Goal: Complete application form: Complete application form

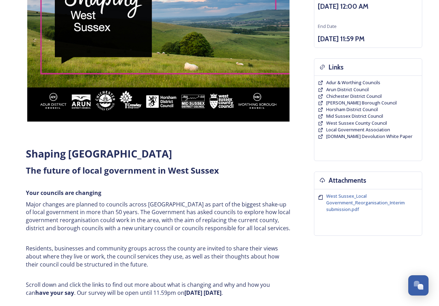
scroll to position [174, 0]
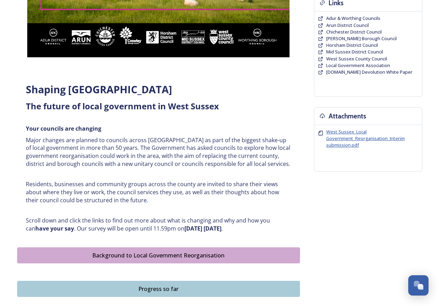
click at [356, 138] on span "West Sussex_Local Government_Reorganisation_Interim submission.pdf" at bounding box center [365, 138] width 79 height 20
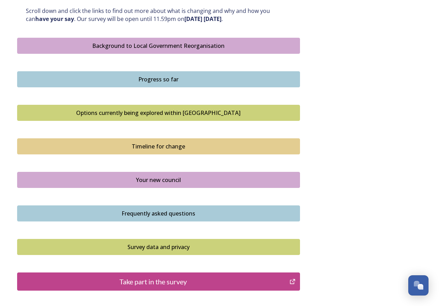
scroll to position [419, 0]
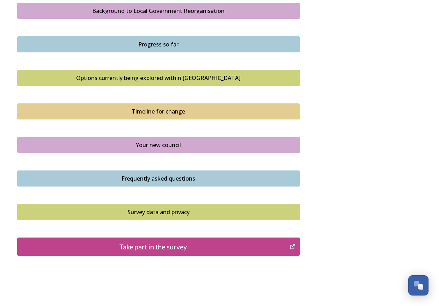
click at [150, 246] on div "Take part in the survey" at bounding box center [153, 246] width 265 height 10
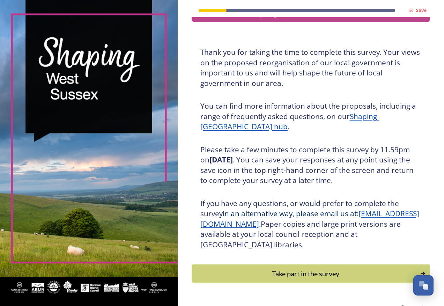
scroll to position [35, 0]
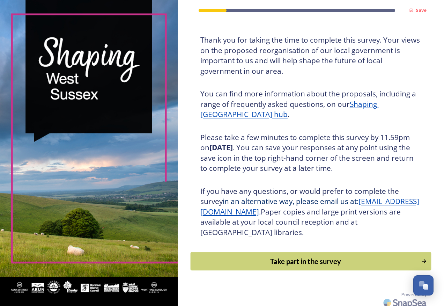
click at [314, 263] on div "Take part in the survey" at bounding box center [305, 261] width 223 height 10
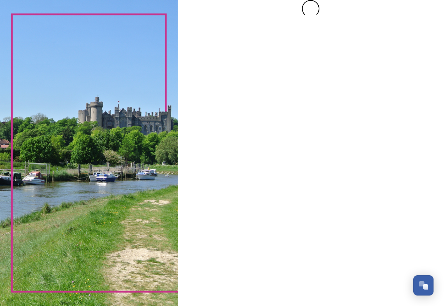
scroll to position [0, 0]
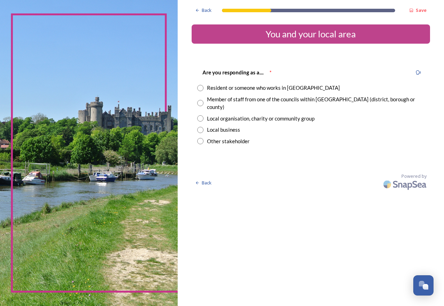
click at [199, 88] on input "radio" at bounding box center [200, 88] width 6 height 6
radio input "true"
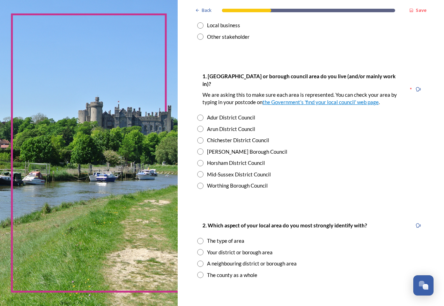
scroll to position [105, 0]
click at [201, 114] on input "radio" at bounding box center [200, 117] width 6 height 6
radio input "true"
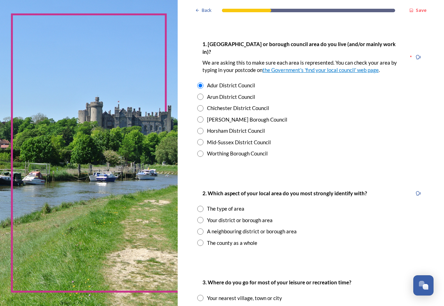
scroll to position [174, 0]
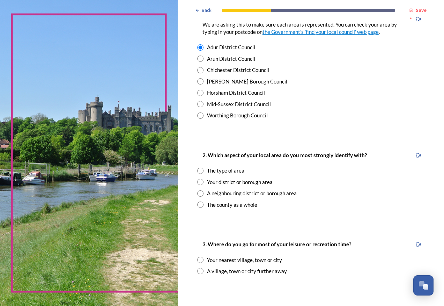
click at [201, 179] on input "radio" at bounding box center [200, 182] width 6 height 6
radio input "true"
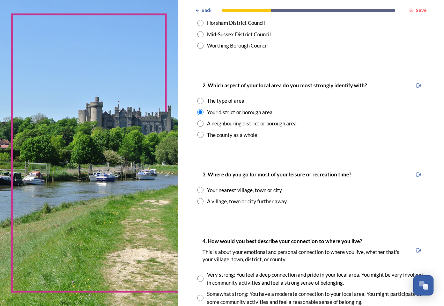
click at [202, 198] on input "radio" at bounding box center [200, 201] width 6 height 6
radio input "true"
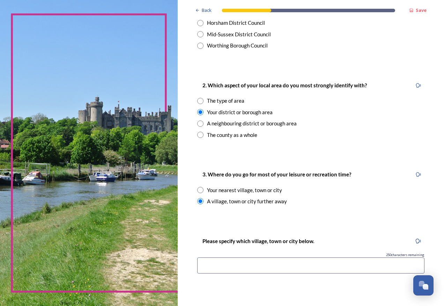
click at [253, 257] on input at bounding box center [310, 265] width 227 height 16
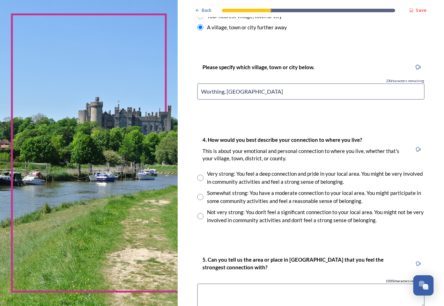
scroll to position [419, 0]
type input "Worthing, Chichester"
click at [203, 212] on input "radio" at bounding box center [200, 215] width 6 height 6
radio input "true"
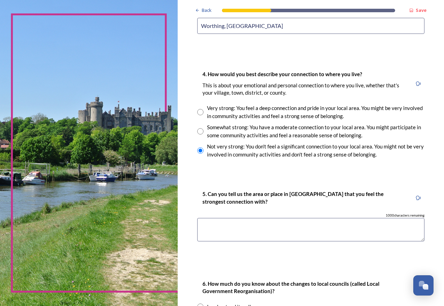
scroll to position [489, 0]
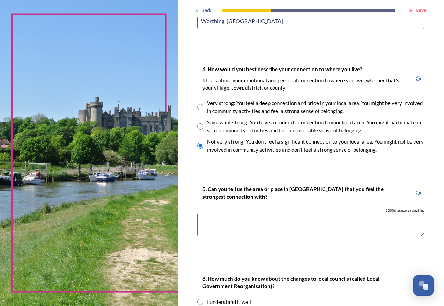
click at [284, 213] on textarea at bounding box center [310, 224] width 227 height 23
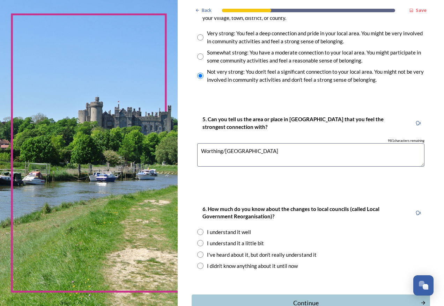
scroll to position [589, 0]
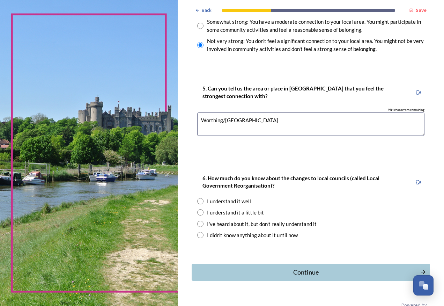
type textarea "Worthing/Chichester"
click at [201, 209] on input "radio" at bounding box center [200, 212] width 6 height 6
radio input "true"
click at [308, 267] on div "Continue" at bounding box center [305, 271] width 223 height 9
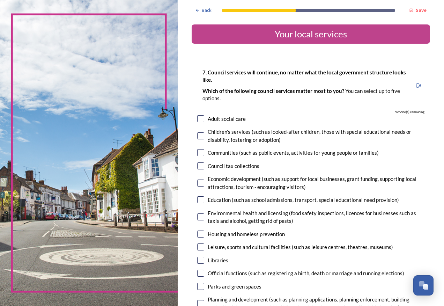
click at [200, 118] on input "checkbox" at bounding box center [200, 118] width 7 height 7
checkbox input "true"
click at [199, 137] on input "checkbox" at bounding box center [200, 135] width 7 height 7
checkbox input "true"
click at [202, 152] on input "checkbox" at bounding box center [200, 152] width 7 height 7
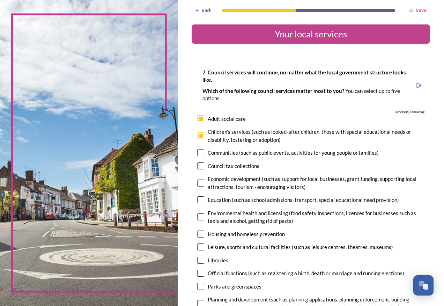
checkbox input "true"
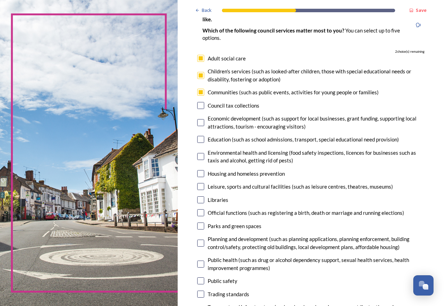
scroll to position [70, 0]
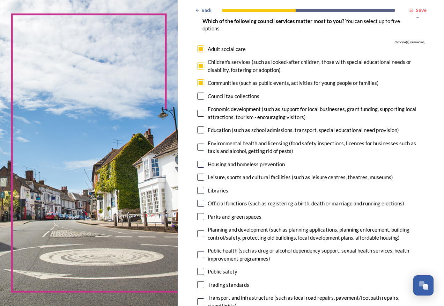
click at [202, 112] on input "checkbox" at bounding box center [200, 113] width 7 height 7
checkbox input "true"
click at [201, 131] on input "checkbox" at bounding box center [200, 129] width 7 height 7
checkbox input "true"
click at [202, 148] on input "checkbox" at bounding box center [200, 146] width 7 height 7
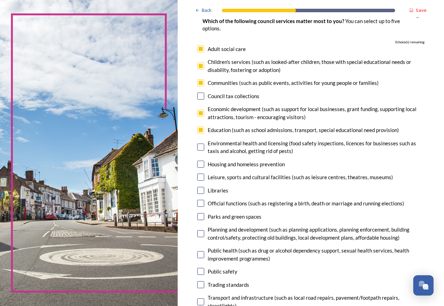
click at [201, 149] on input "checkbox" at bounding box center [200, 146] width 7 height 7
click at [201, 148] on input "checkbox" at bounding box center [200, 146] width 7 height 7
checkbox input "false"
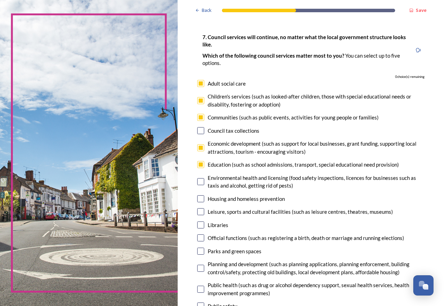
scroll to position [35, 0]
click at [202, 101] on input "checkbox" at bounding box center [200, 100] width 7 height 7
checkbox input "false"
click at [202, 150] on input "checkbox" at bounding box center [200, 147] width 7 height 7
checkbox input "false"
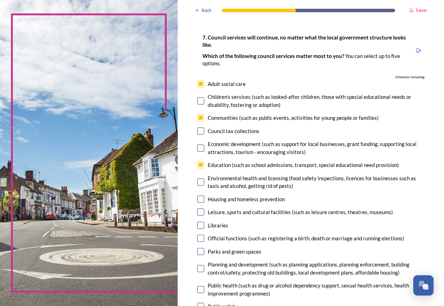
click at [202, 168] on input "checkbox" at bounding box center [200, 164] width 7 height 7
checkbox input "false"
click at [200, 211] on input "checkbox" at bounding box center [200, 211] width 7 height 7
checkbox input "true"
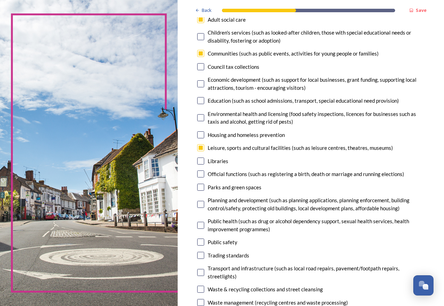
scroll to position [105, 0]
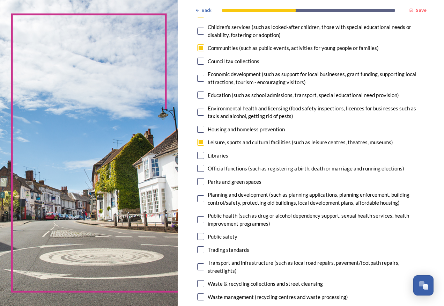
click at [200, 156] on input "checkbox" at bounding box center [200, 155] width 7 height 7
checkbox input "true"
click at [201, 180] on input "checkbox" at bounding box center [200, 181] width 7 height 7
checkbox input "true"
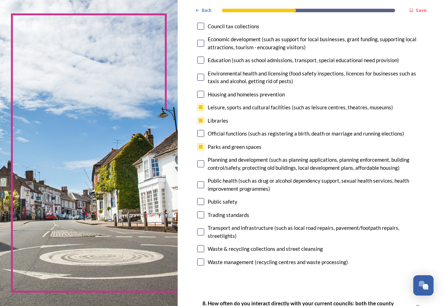
click at [200, 202] on input "checkbox" at bounding box center [200, 201] width 7 height 7
checkbox input "false"
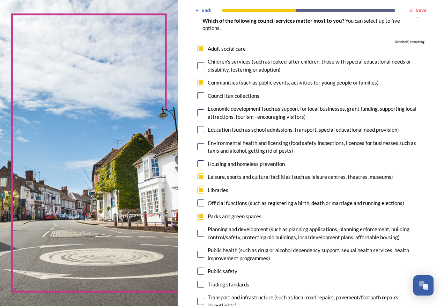
scroll to position [70, 0]
click at [201, 214] on input "checkbox" at bounding box center [200, 216] width 7 height 7
checkbox input "false"
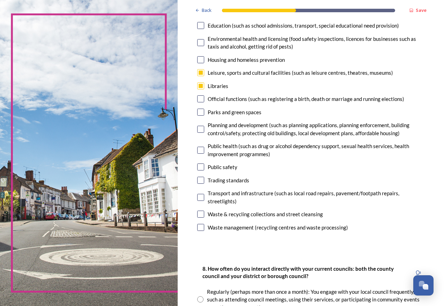
scroll to position [174, 0]
click at [201, 197] on input "checkbox" at bounding box center [200, 196] width 7 height 7
click at [201, 199] on input "checkbox" at bounding box center [200, 196] width 7 height 7
checkbox input "false"
click at [201, 167] on input "checkbox" at bounding box center [200, 166] width 7 height 7
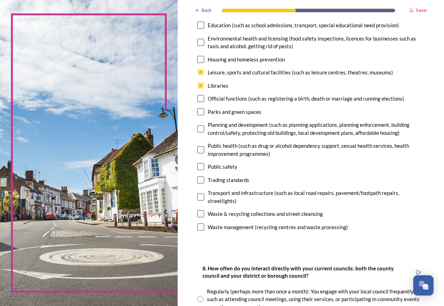
checkbox input "true"
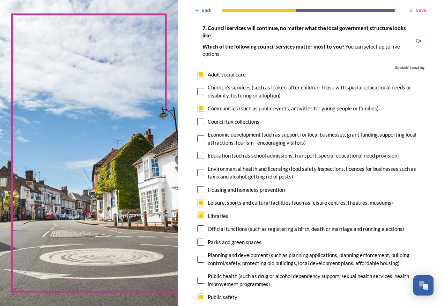
scroll to position [35, 0]
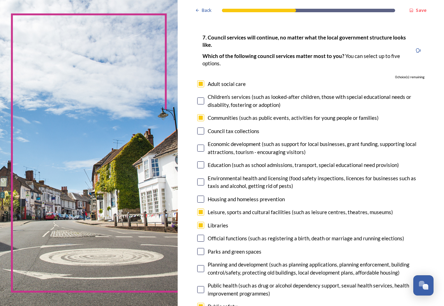
click at [203, 117] on input "checkbox" at bounding box center [200, 117] width 7 height 7
checkbox input "false"
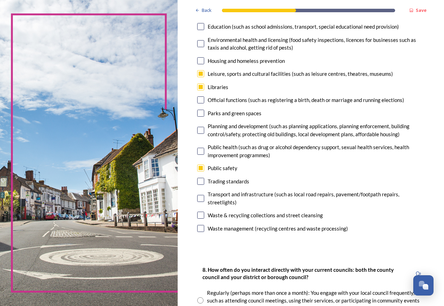
scroll to position [174, 0]
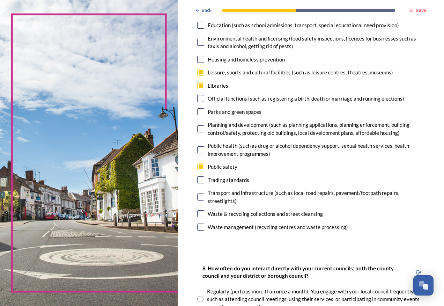
click at [202, 114] on input "checkbox" at bounding box center [200, 111] width 7 height 7
checkbox input "true"
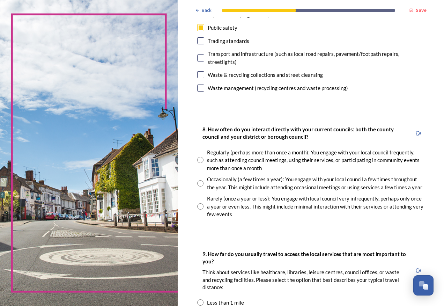
scroll to position [314, 0]
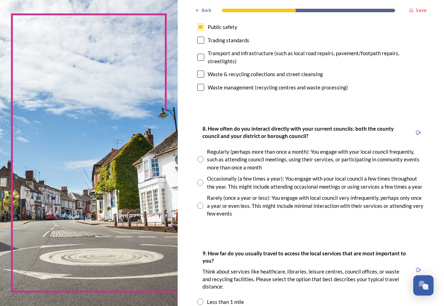
click at [201, 183] on input "radio" at bounding box center [200, 182] width 6 height 6
radio input "true"
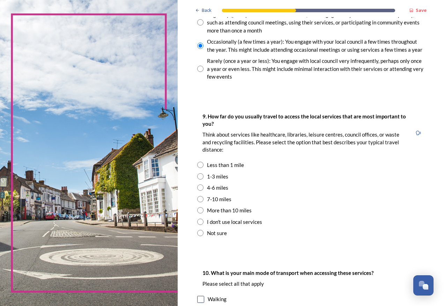
scroll to position [454, 0]
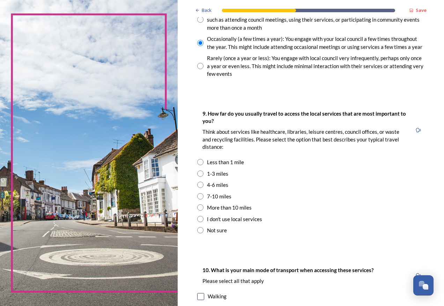
click at [201, 183] on input "radio" at bounding box center [200, 184] width 6 height 6
radio input "true"
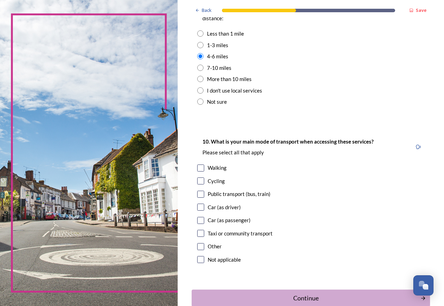
scroll to position [593, 0]
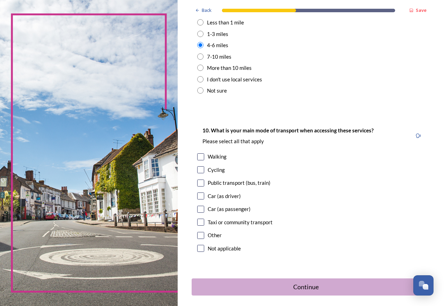
click at [201, 195] on input "checkbox" at bounding box center [200, 195] width 7 height 7
checkbox input "true"
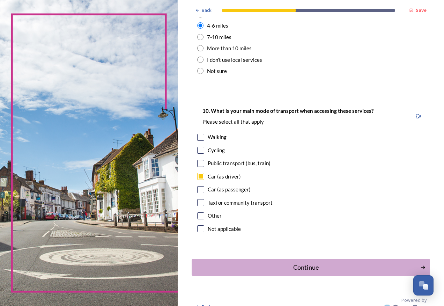
scroll to position [623, 0]
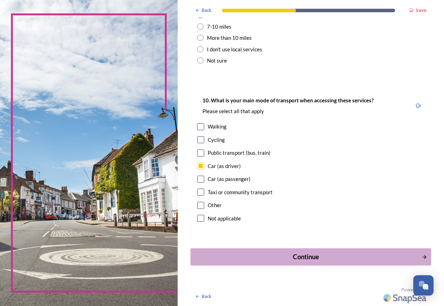
click at [311, 254] on div "Continue" at bounding box center [305, 256] width 223 height 9
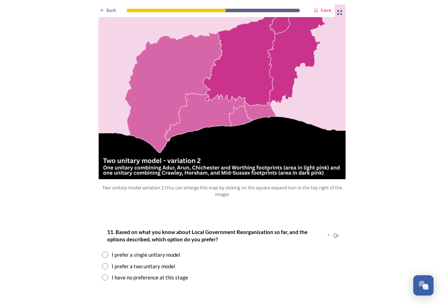
scroll to position [803, 0]
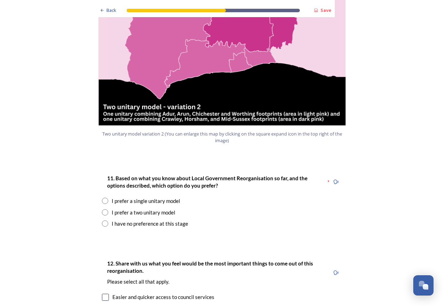
click at [102, 209] on input "radio" at bounding box center [105, 212] width 6 height 6
radio input "true"
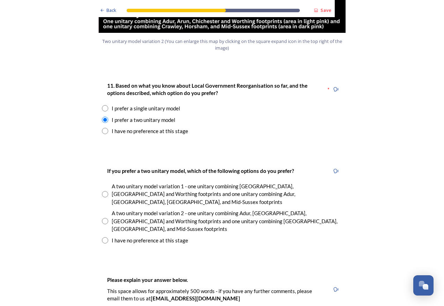
scroll to position [907, 0]
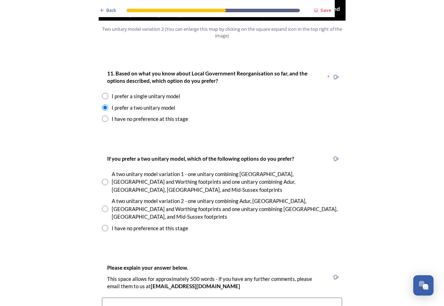
click at [103, 206] on input "radio" at bounding box center [105, 209] width 6 height 6
radio input "true"
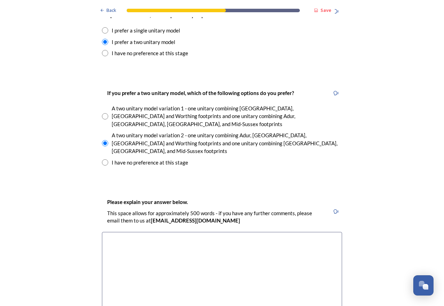
scroll to position [977, 0]
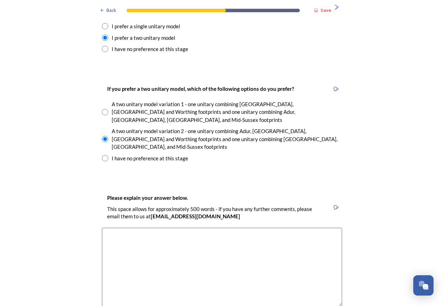
click at [173, 228] on textarea at bounding box center [222, 267] width 240 height 79
type textarea "L"
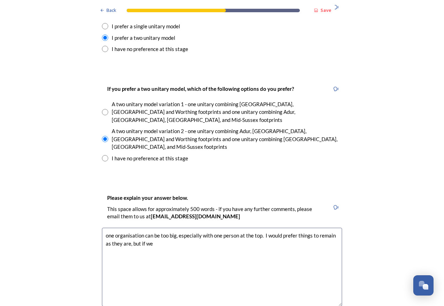
drag, startPoint x: 164, startPoint y: 208, endPoint x: 261, endPoint y: 199, distance: 97.1
click at [261, 228] on textarea "one organisation can be too big, especially with one person at the top. I would…" at bounding box center [222, 267] width 240 height 79
click at [103, 228] on textarea "one organisation can be too big, especially with one person at the top." at bounding box center [222, 267] width 240 height 79
paste textarea "I would prefer things to remain as they are, but if we"
drag, startPoint x: 199, startPoint y: 207, endPoint x: 137, endPoint y: 210, distance: 61.5
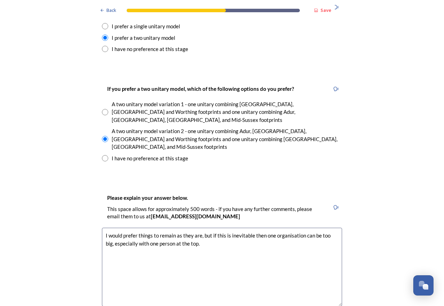
click at [137, 228] on textarea "I would prefer things to remain as they are, but if this is inevitable then one…" at bounding box center [222, 267] width 240 height 79
click at [234, 228] on textarea "I would prefer things to remain as they are, but if this is inevitable then one…" at bounding box center [222, 267] width 240 height 79
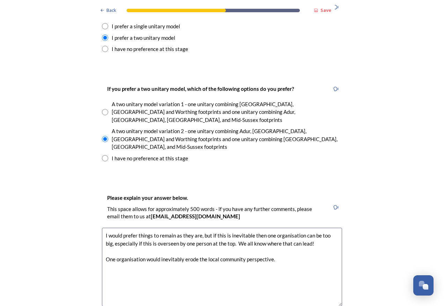
click at [282, 228] on textarea "I would prefer things to remain as they are, but if this is inevitable then one…" at bounding box center [222, 267] width 240 height 79
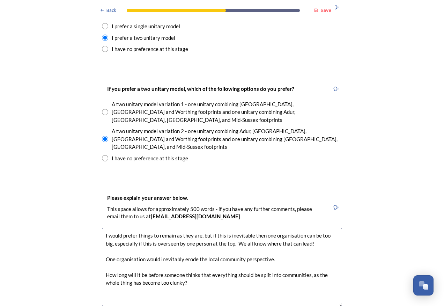
click at [113, 228] on textarea "I would prefer things to remain as they are, but if this is inevitable then one…" at bounding box center [222, 267] width 240 height 79
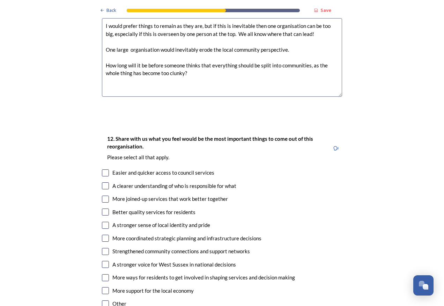
scroll to position [1221, 0]
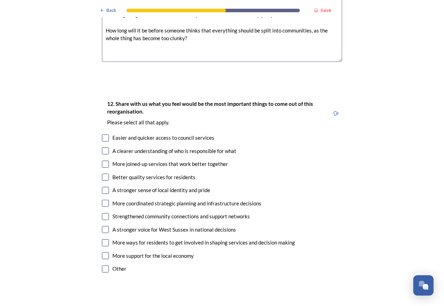
type textarea "I would prefer things to remain as they are, but if this is inevitable then one…"
click at [102, 134] on input "checkbox" at bounding box center [105, 137] width 7 height 7
checkbox input "true"
click at [105, 161] on input "checkbox" at bounding box center [105, 164] width 7 height 7
checkbox input "true"
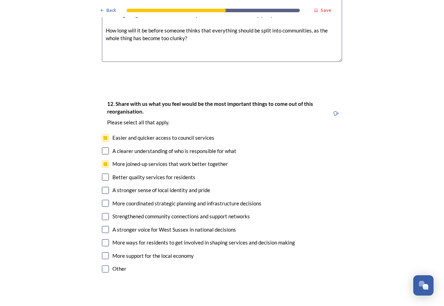
click at [104, 200] on input "checkbox" at bounding box center [105, 203] width 7 height 7
checkbox input "true"
click at [103, 239] on input "checkbox" at bounding box center [105, 242] width 7 height 7
checkbox input "true"
click at [102, 252] on input "checkbox" at bounding box center [105, 255] width 7 height 7
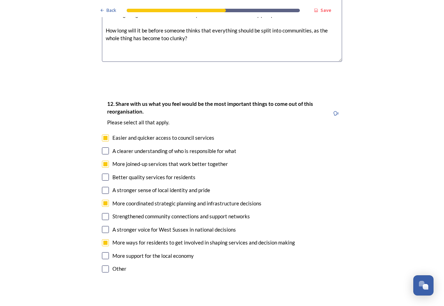
checkbox input "true"
click at [106, 173] on input "checkbox" at bounding box center [105, 176] width 7 height 7
checkbox input "true"
drag, startPoint x: 100, startPoint y: 115, endPoint x: 105, endPoint y: 117, distance: 5.6
click at [102, 147] on input "checkbox" at bounding box center [105, 150] width 7 height 7
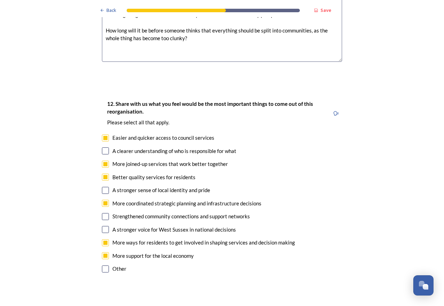
checkbox input "true"
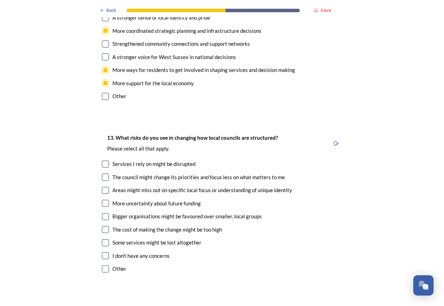
scroll to position [1396, 0]
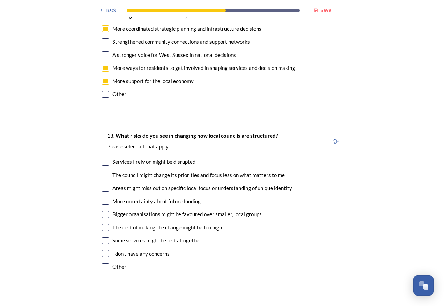
click at [103, 171] on input "checkbox" at bounding box center [105, 174] width 7 height 7
checkbox input "true"
click at [105, 185] on input "checkbox" at bounding box center [105, 188] width 7 height 7
checkbox input "true"
click at [104, 211] on input "checkbox" at bounding box center [105, 214] width 7 height 7
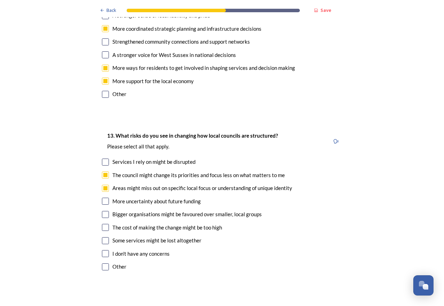
checkbox input "true"
click at [105, 237] on input "checkbox" at bounding box center [105, 240] width 7 height 7
checkbox input "true"
click at [103, 158] on input "checkbox" at bounding box center [105, 161] width 7 height 7
checkbox input "true"
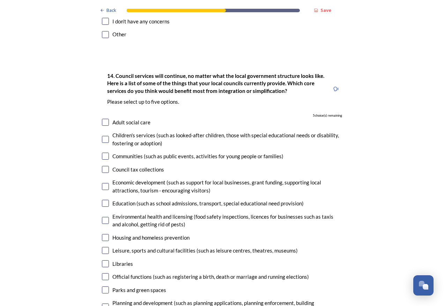
scroll to position [1640, 0]
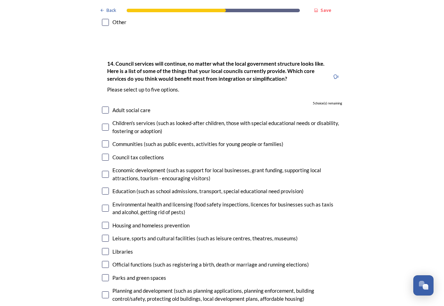
click at [103, 106] on input "checkbox" at bounding box center [105, 109] width 7 height 7
checkbox input "true"
click at [104, 124] on input "checkbox" at bounding box center [105, 127] width 7 height 7
checkbox input "true"
click at [102, 154] on input "checkbox" at bounding box center [105, 157] width 7 height 7
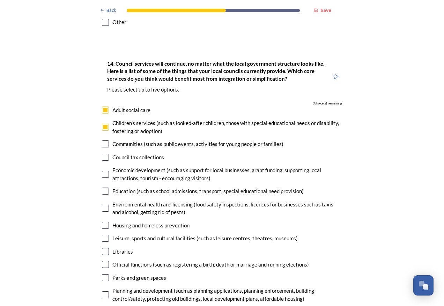
checkbox input "true"
click at [102, 171] on input "checkbox" at bounding box center [105, 174] width 7 height 7
checkbox input "true"
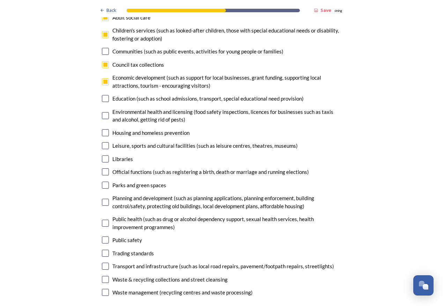
scroll to position [1745, 0]
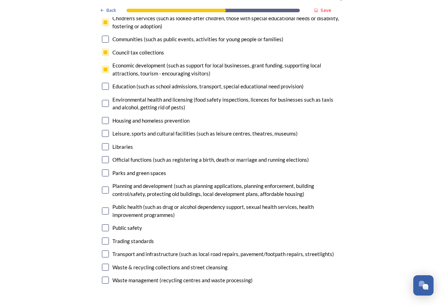
click at [104, 250] on input "checkbox" at bounding box center [105, 253] width 7 height 7
checkbox input "true"
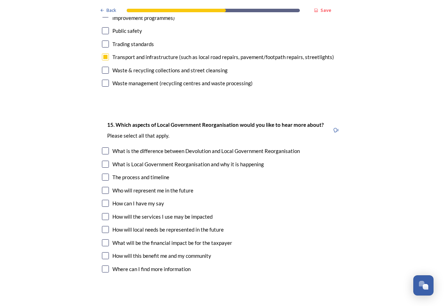
scroll to position [1954, 0]
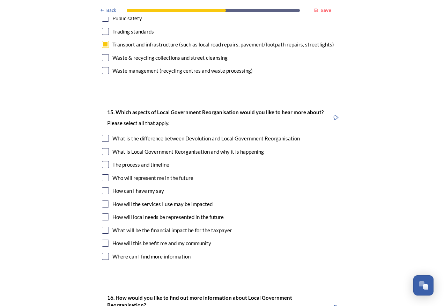
click at [103, 161] on input "checkbox" at bounding box center [105, 164] width 7 height 7
checkbox input "true"
click at [102, 174] on input "checkbox" at bounding box center [105, 177] width 7 height 7
checkbox input "true"
click at [102, 200] on input "checkbox" at bounding box center [105, 203] width 7 height 7
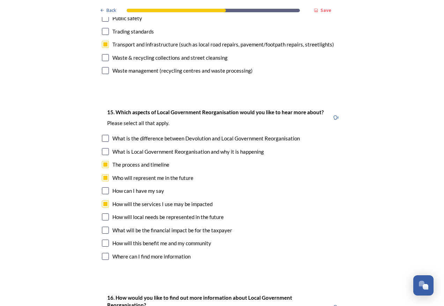
click at [104, 200] on input "checkbox" at bounding box center [105, 203] width 7 height 7
checkbox input "false"
click at [105, 213] on input "checkbox" at bounding box center [105, 216] width 7 height 7
checkbox input "true"
click at [103, 239] on input "checkbox" at bounding box center [105, 242] width 7 height 7
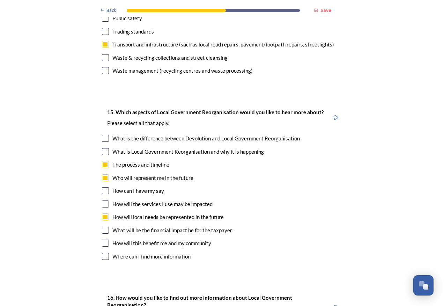
checkbox input "true"
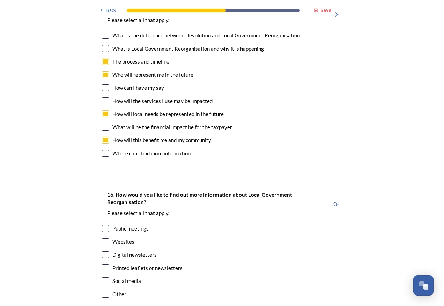
scroll to position [2059, 0]
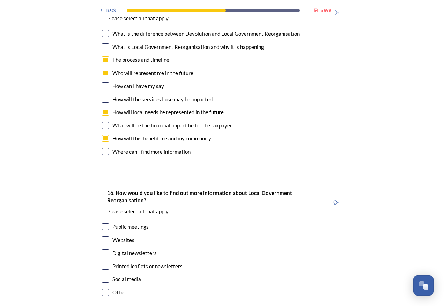
click at [104, 236] on input "checkbox" at bounding box center [105, 239] width 7 height 7
checkbox input "true"
click at [103, 249] on input "checkbox" at bounding box center [105, 252] width 7 height 7
checkbox input "true"
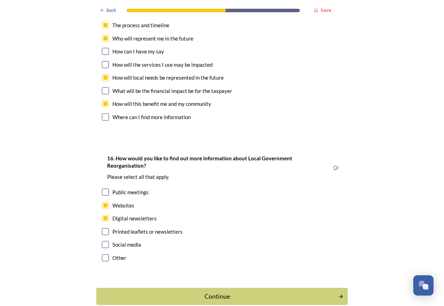
scroll to position [2096, 0]
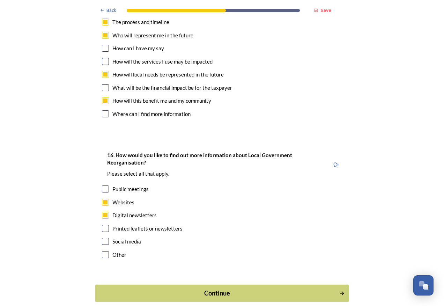
click at [219, 288] on div "Continue" at bounding box center [217, 292] width 236 height 9
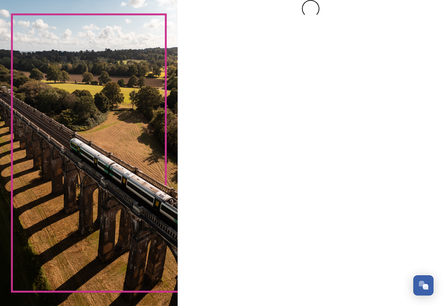
scroll to position [0, 0]
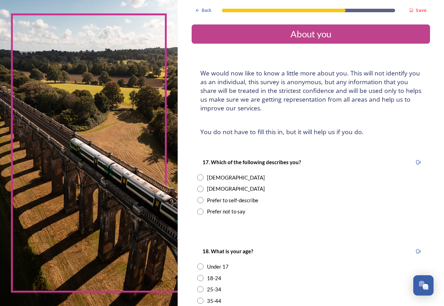
click at [201, 178] on input "radio" at bounding box center [200, 177] width 6 height 6
radio input "true"
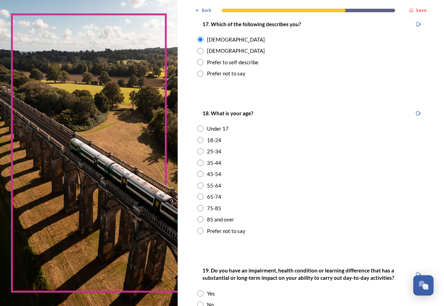
scroll to position [140, 0]
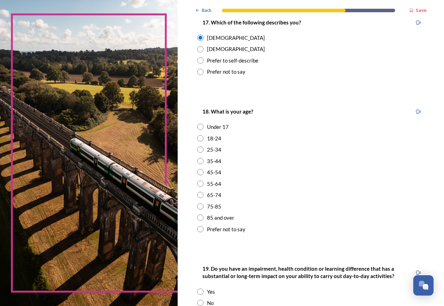
click at [200, 185] on input "radio" at bounding box center [200, 183] width 6 height 6
radio input "true"
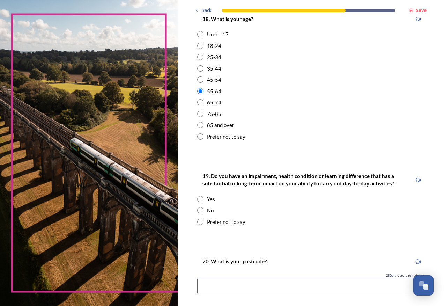
scroll to position [244, 0]
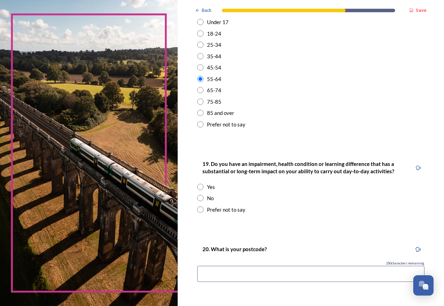
click at [201, 188] on input "radio" at bounding box center [200, 187] width 6 height 6
radio input "true"
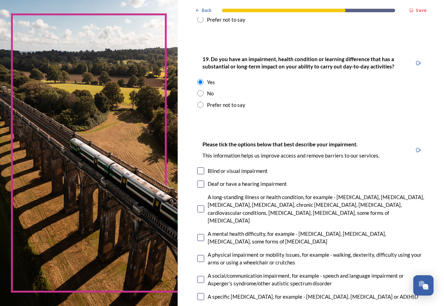
scroll to position [419, 0]
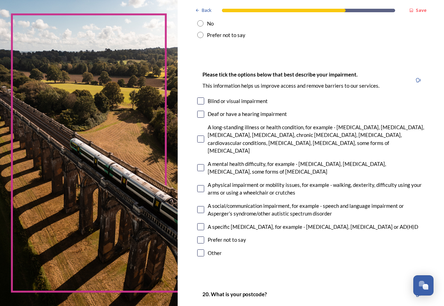
click at [202, 185] on input "checkbox" at bounding box center [200, 188] width 7 height 7
checkbox input "true"
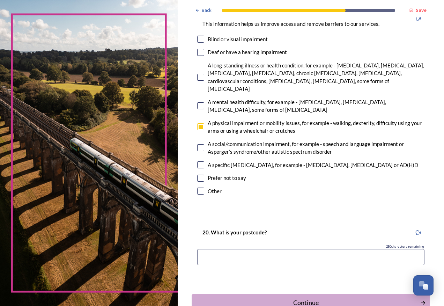
scroll to position [489, 0]
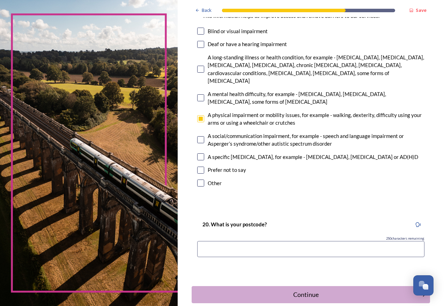
click at [338, 241] on input at bounding box center [310, 249] width 227 height 16
type input "BN15 9JY"
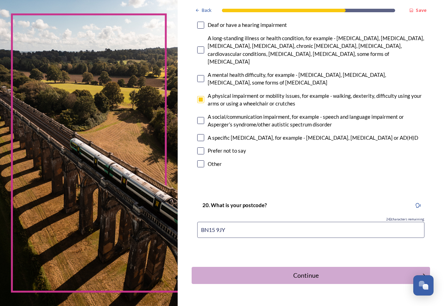
scroll to position [519, 0]
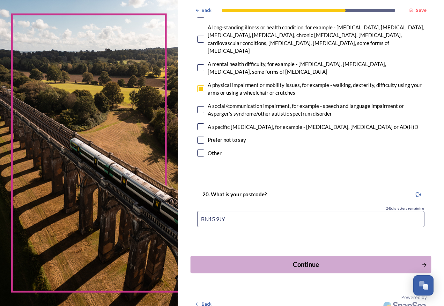
click at [304, 260] on div "Continue" at bounding box center [305, 264] width 223 height 9
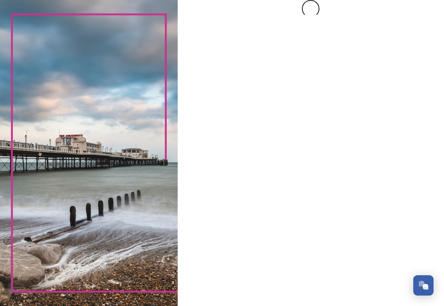
scroll to position [0, 0]
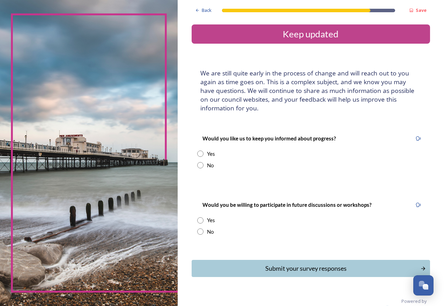
click at [200, 153] on input "radio" at bounding box center [200, 153] width 6 height 6
radio input "true"
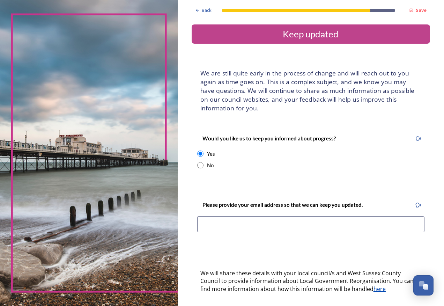
click at [252, 219] on input at bounding box center [310, 224] width 227 height 16
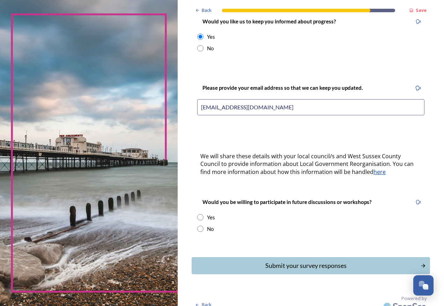
scroll to position [126, 0]
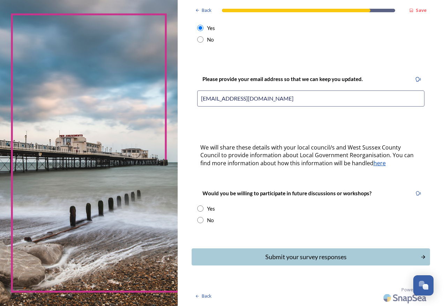
type input "svwren77@gmail.com"
click at [202, 220] on input "radio" at bounding box center [200, 220] width 6 height 6
radio input "true"
click at [314, 256] on div "Submit your survey responses" at bounding box center [305, 256] width 223 height 9
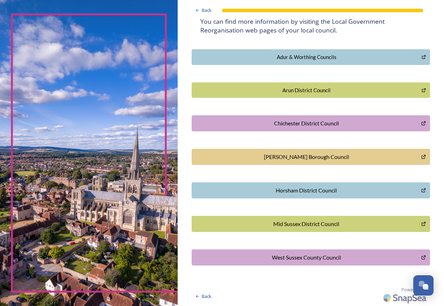
scroll to position [0, 0]
